Goal: Communication & Community: Answer question/provide support

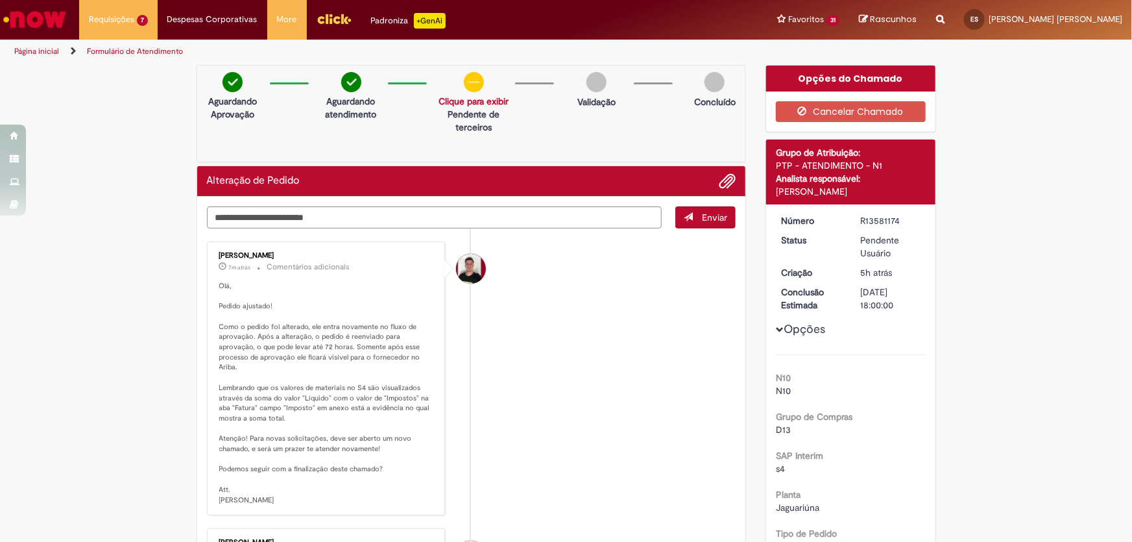
click at [466, 86] on img at bounding box center [474, 82] width 20 height 20
click at [564, 335] on li "[PERSON_NAME] 7m atrás 7 minutos atrás Comentários adicionais [GEOGRAPHIC_DATA]…" at bounding box center [471, 378] width 529 height 274
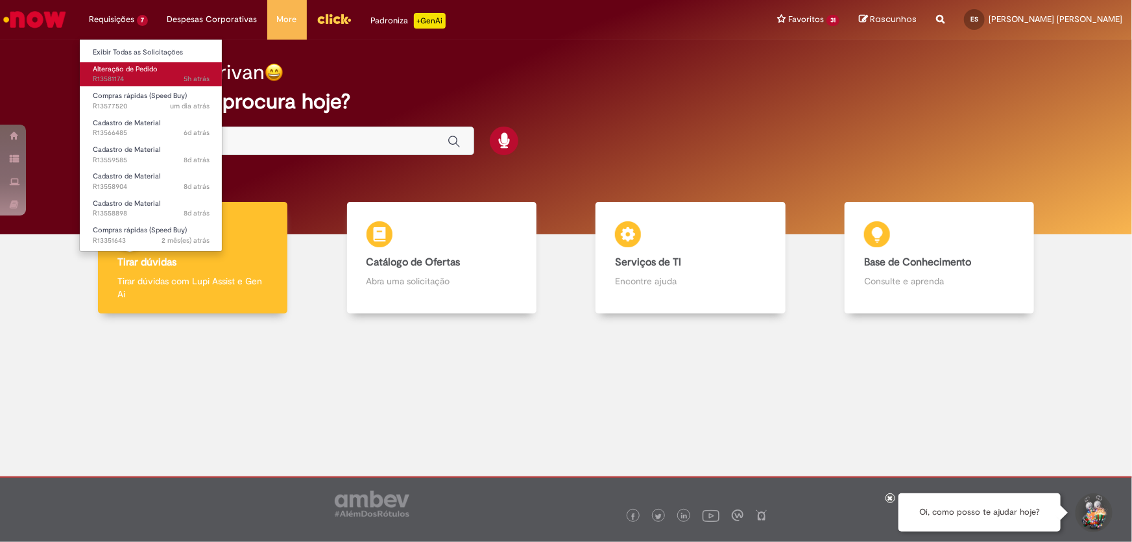
click at [123, 70] on span "Alteração de Pedido" at bounding box center [125, 69] width 65 height 10
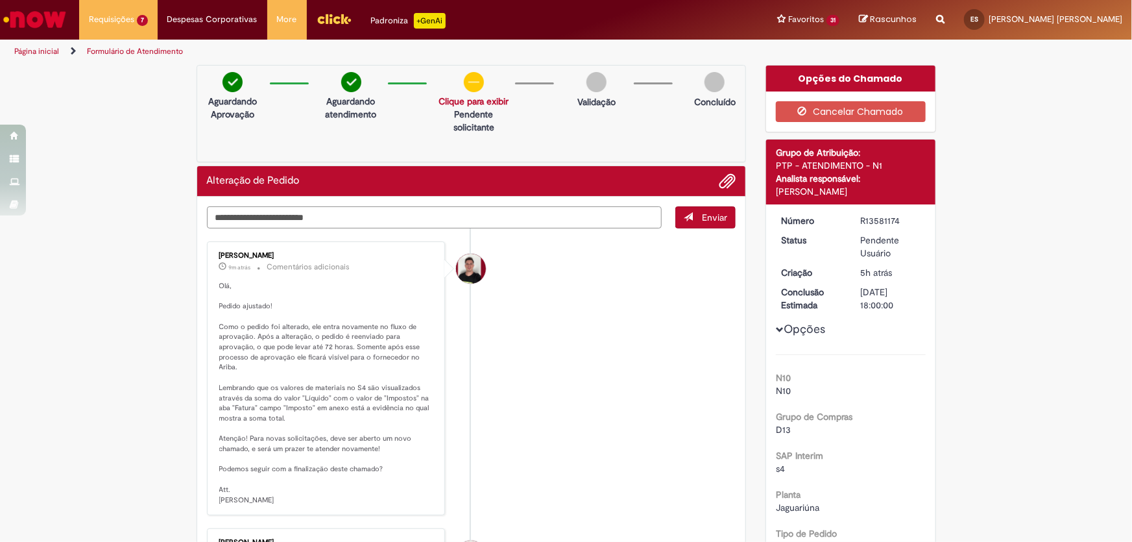
click at [326, 215] on textarea "Digite sua mensagem aqui..." at bounding box center [434, 217] width 455 height 22
type textarea "*"
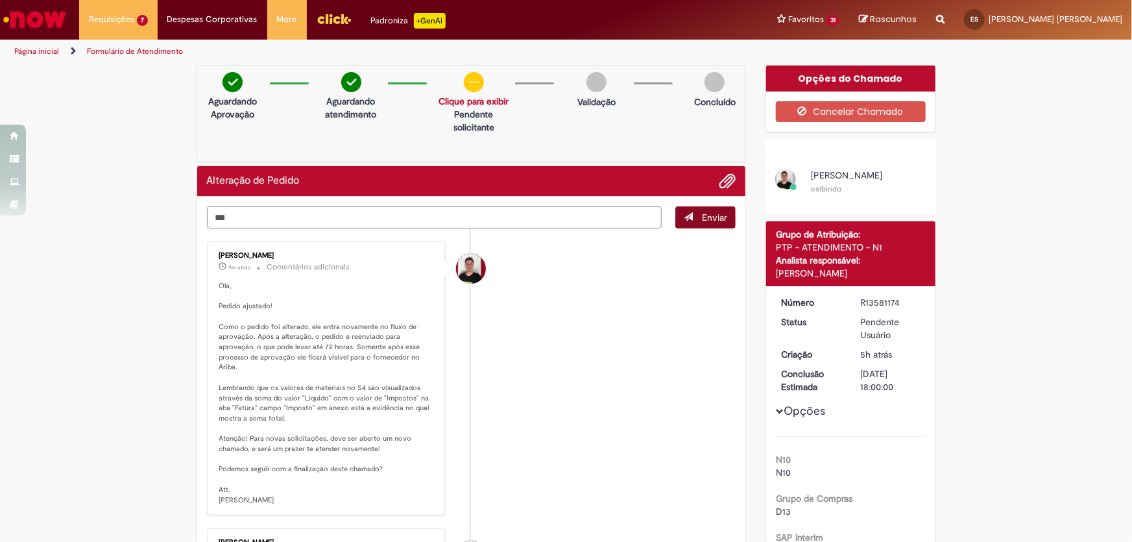
type textarea "***"
click at [695, 219] on button "Enviar" at bounding box center [705, 217] width 60 height 22
